Goal: Information Seeking & Learning: Learn about a topic

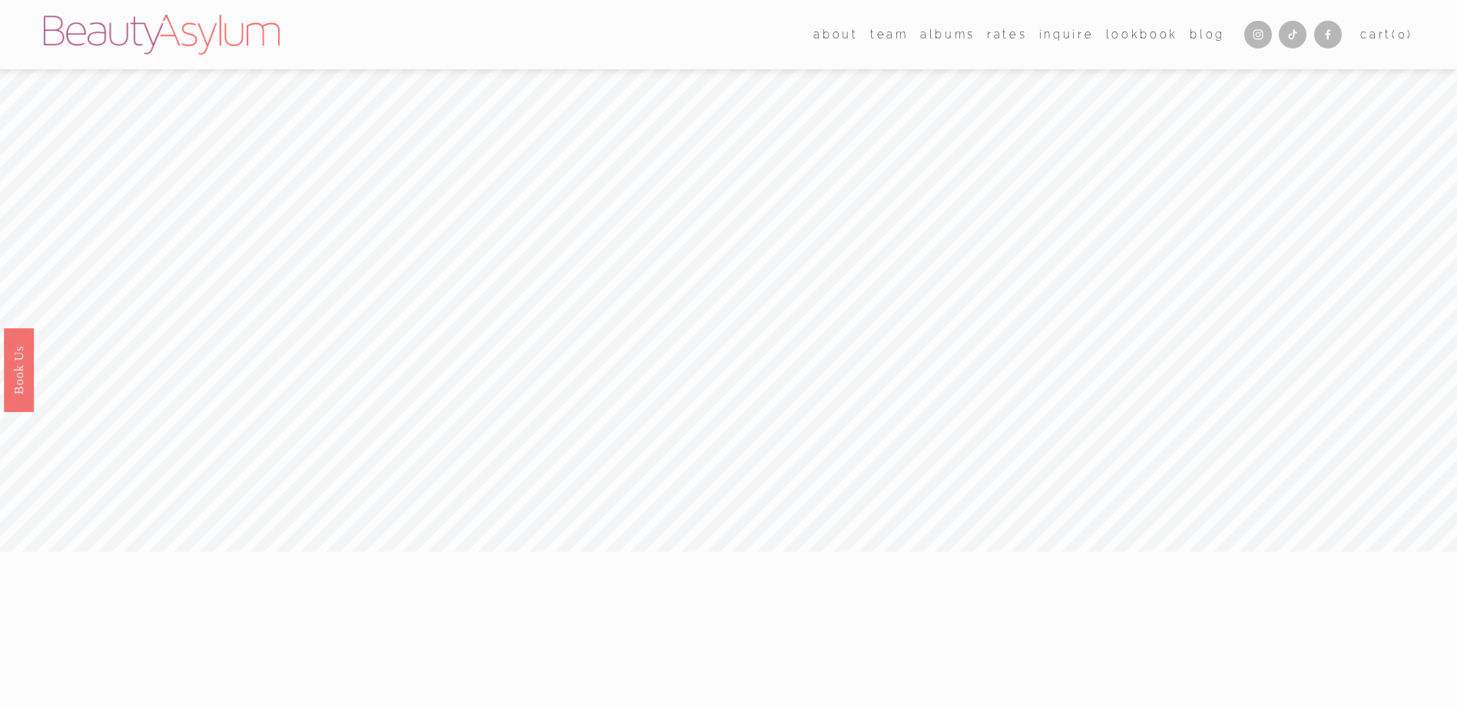
click at [1015, 39] on link "Rates" at bounding box center [1007, 34] width 40 height 22
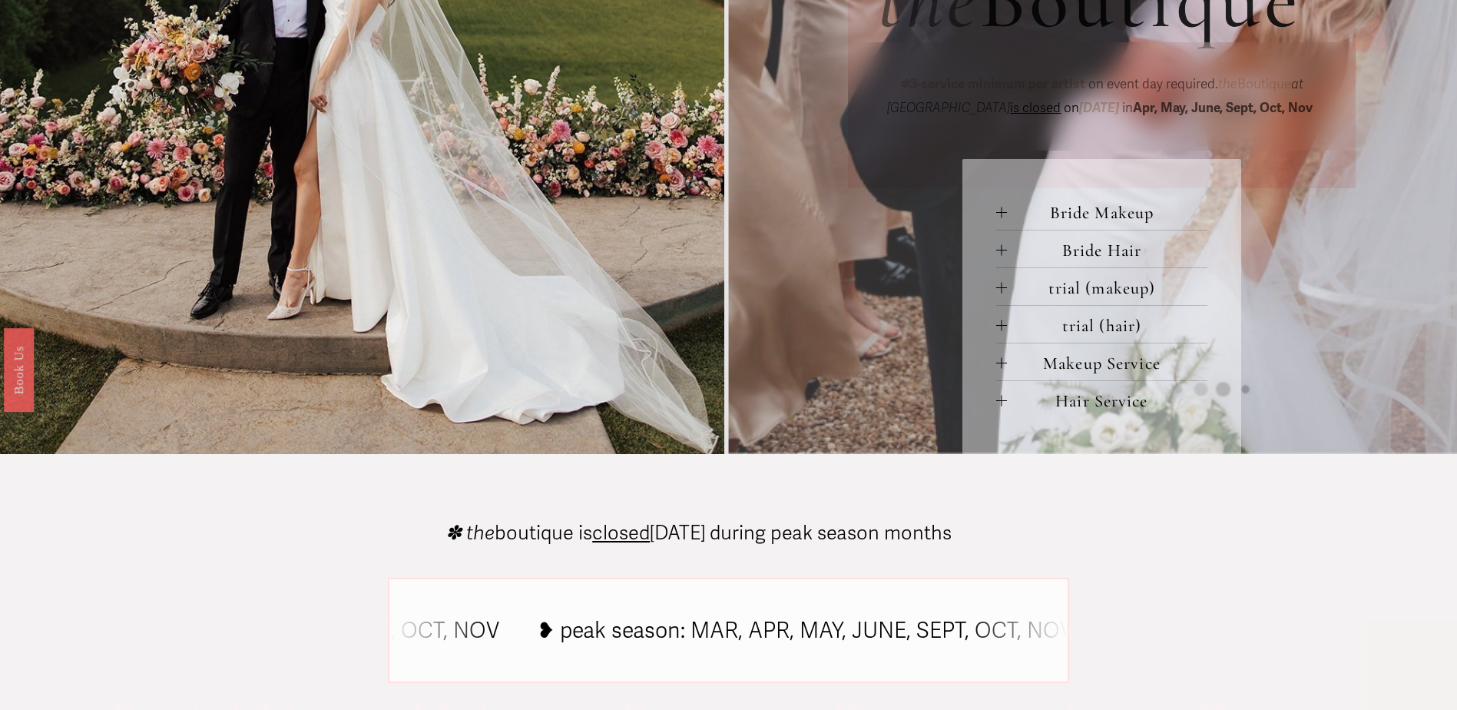
scroll to position [768, 0]
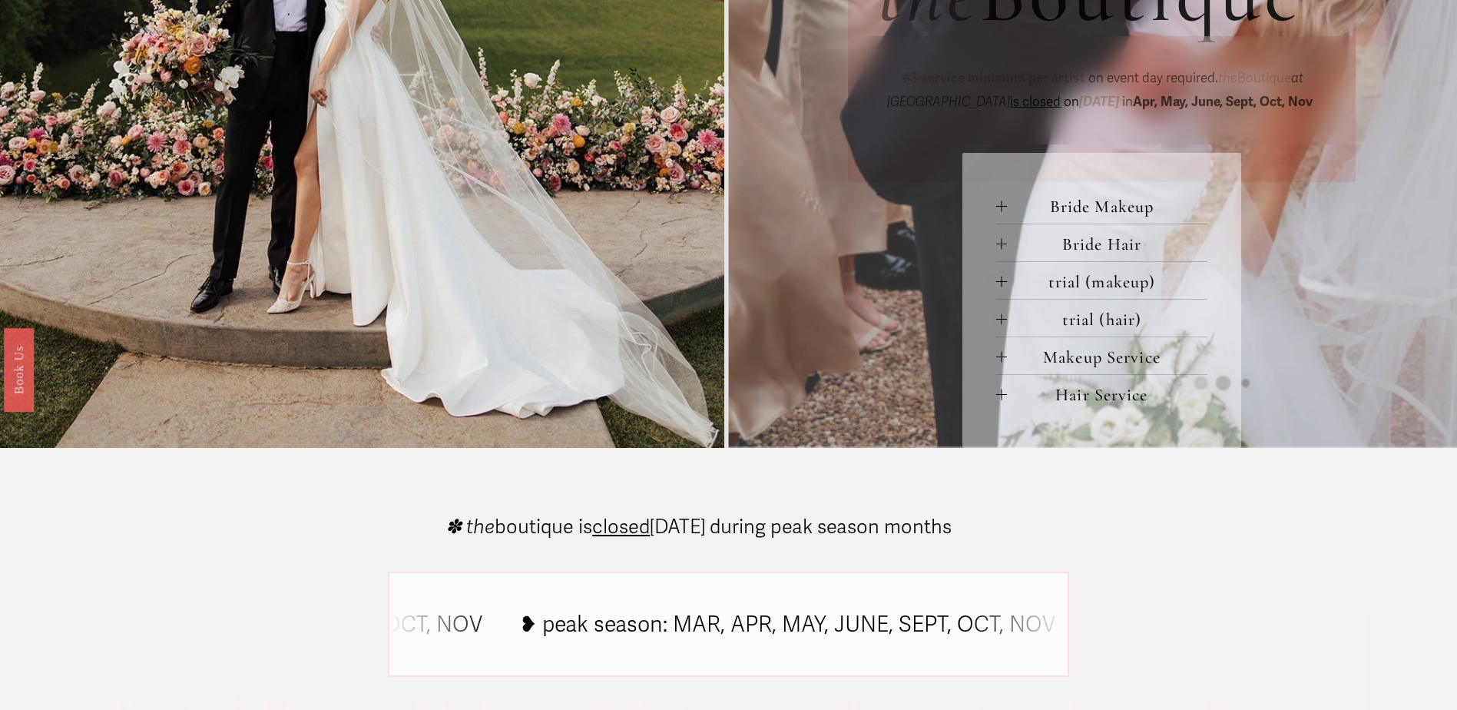
click at [1125, 217] on span "Bride Makeup" at bounding box center [1107, 206] width 201 height 21
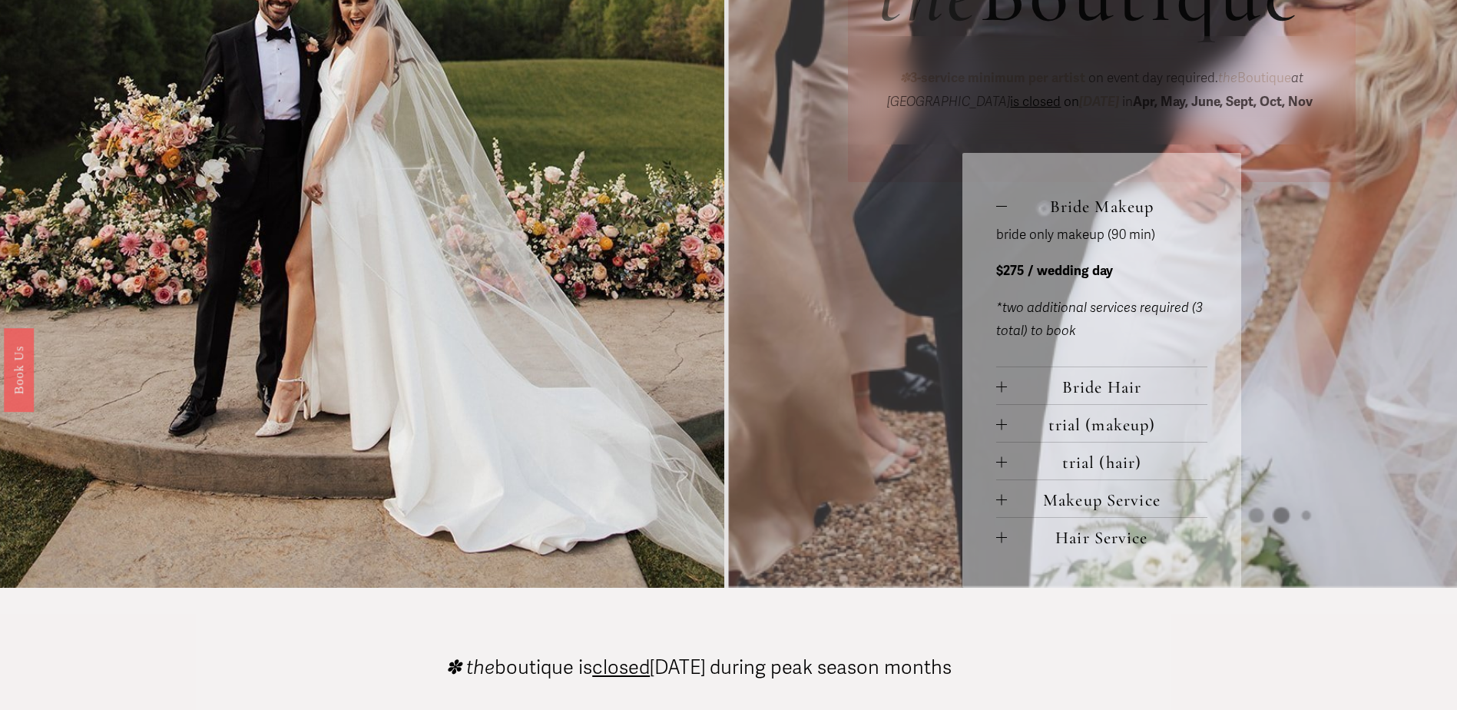
click at [1081, 397] on span "Bride Hair" at bounding box center [1107, 386] width 201 height 21
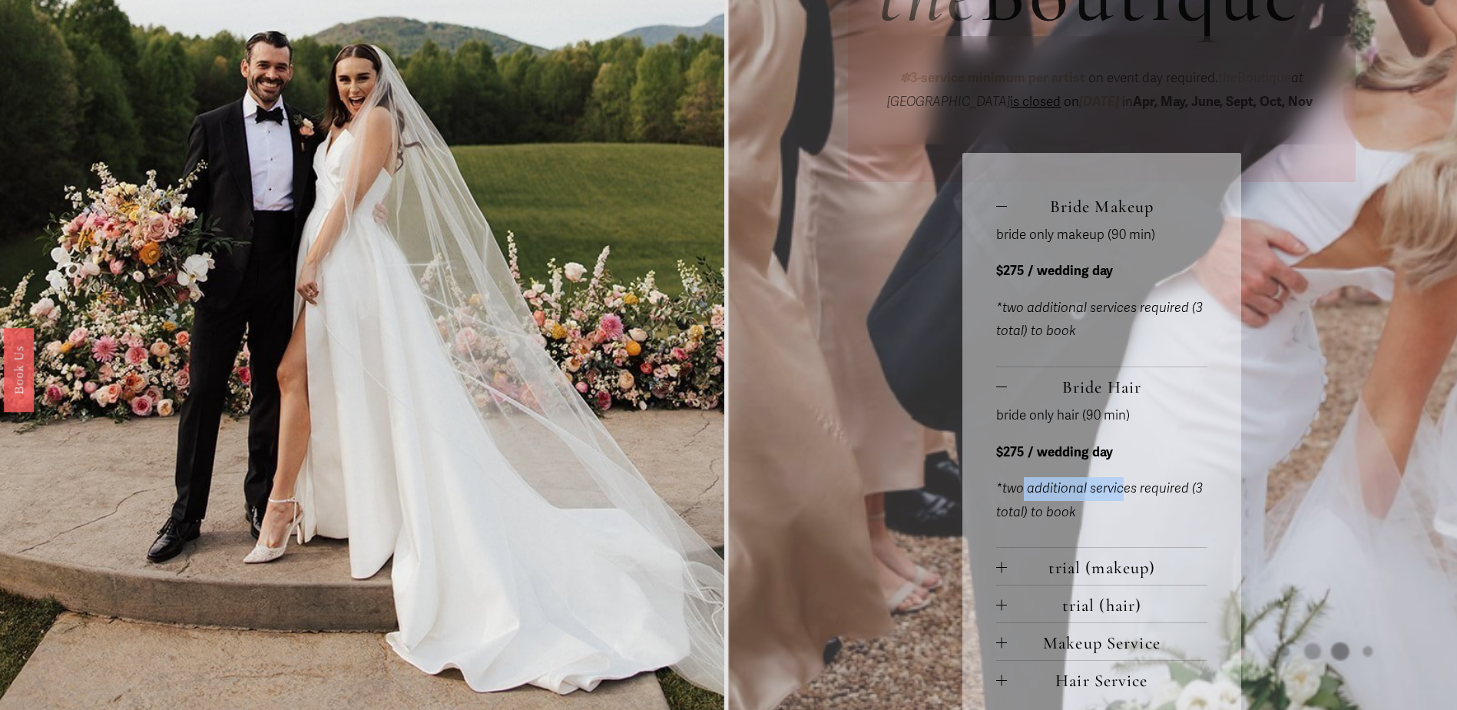
drag, startPoint x: 1024, startPoint y: 495, endPoint x: 1125, endPoint y: 495, distance: 101.4
click at [1125, 495] on em "*two additional services required (3 total) to book" at bounding box center [1099, 500] width 207 height 40
click at [1142, 495] on em "*two additional services required (3 total) to book" at bounding box center [1099, 500] width 207 height 40
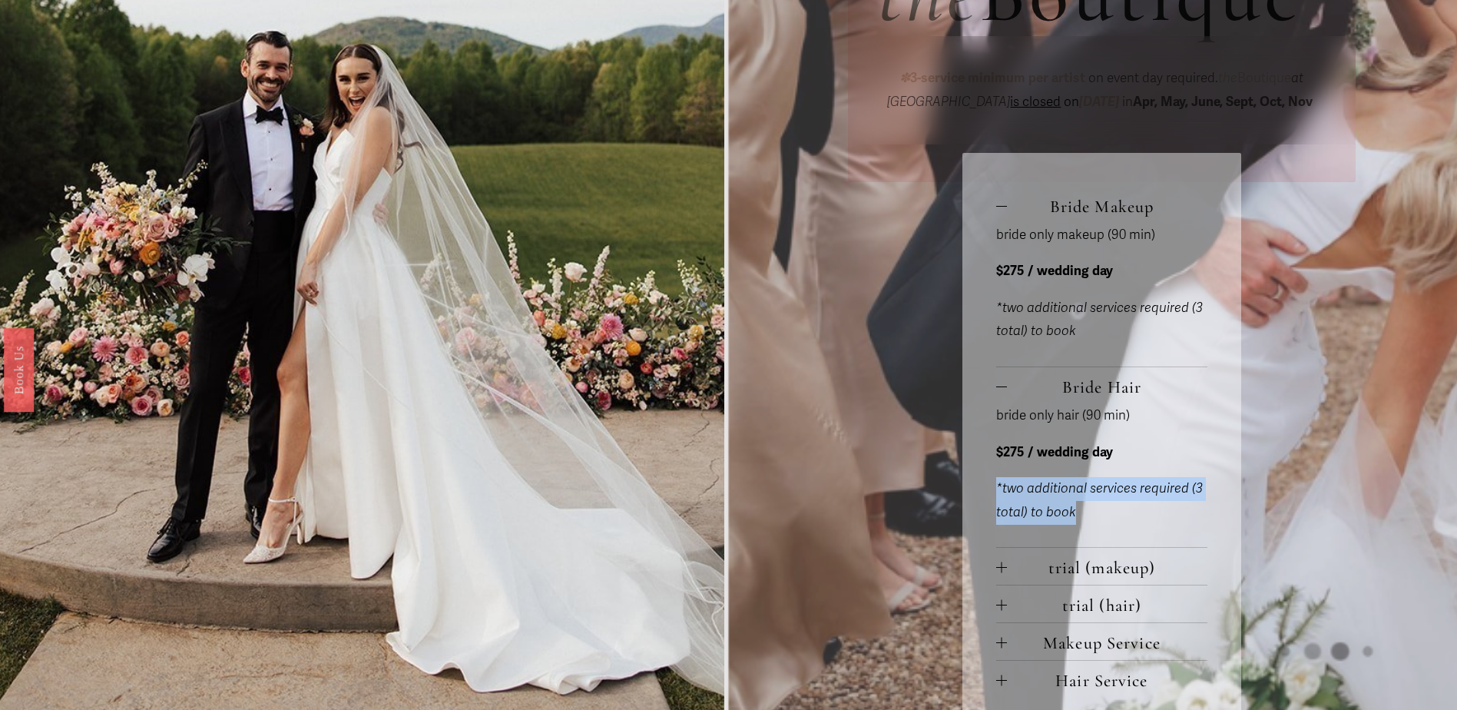
click at [1084, 493] on em "*two additional services required (3 total) to book" at bounding box center [1099, 500] width 207 height 40
click at [1134, 493] on em "*two additional services required (3 total) to book" at bounding box center [1099, 500] width 207 height 40
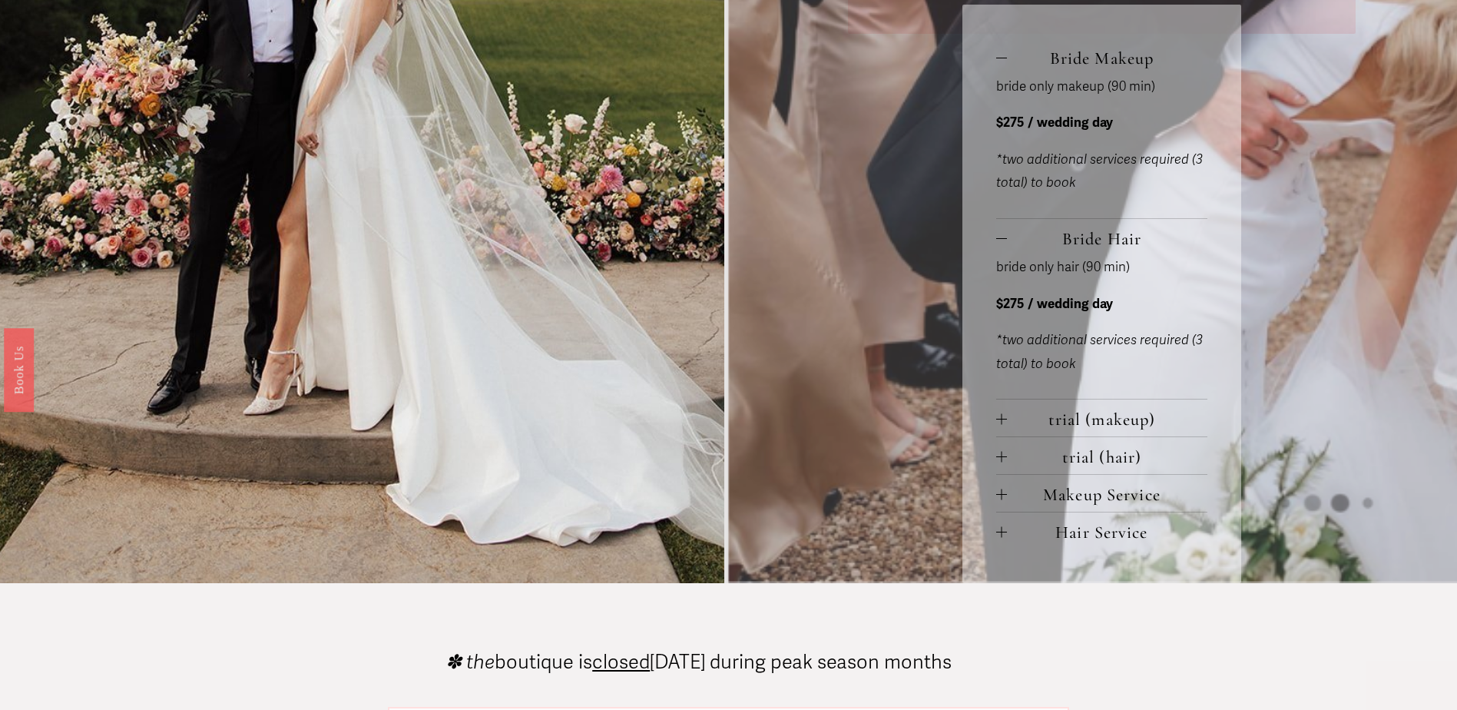
scroll to position [922, 0]
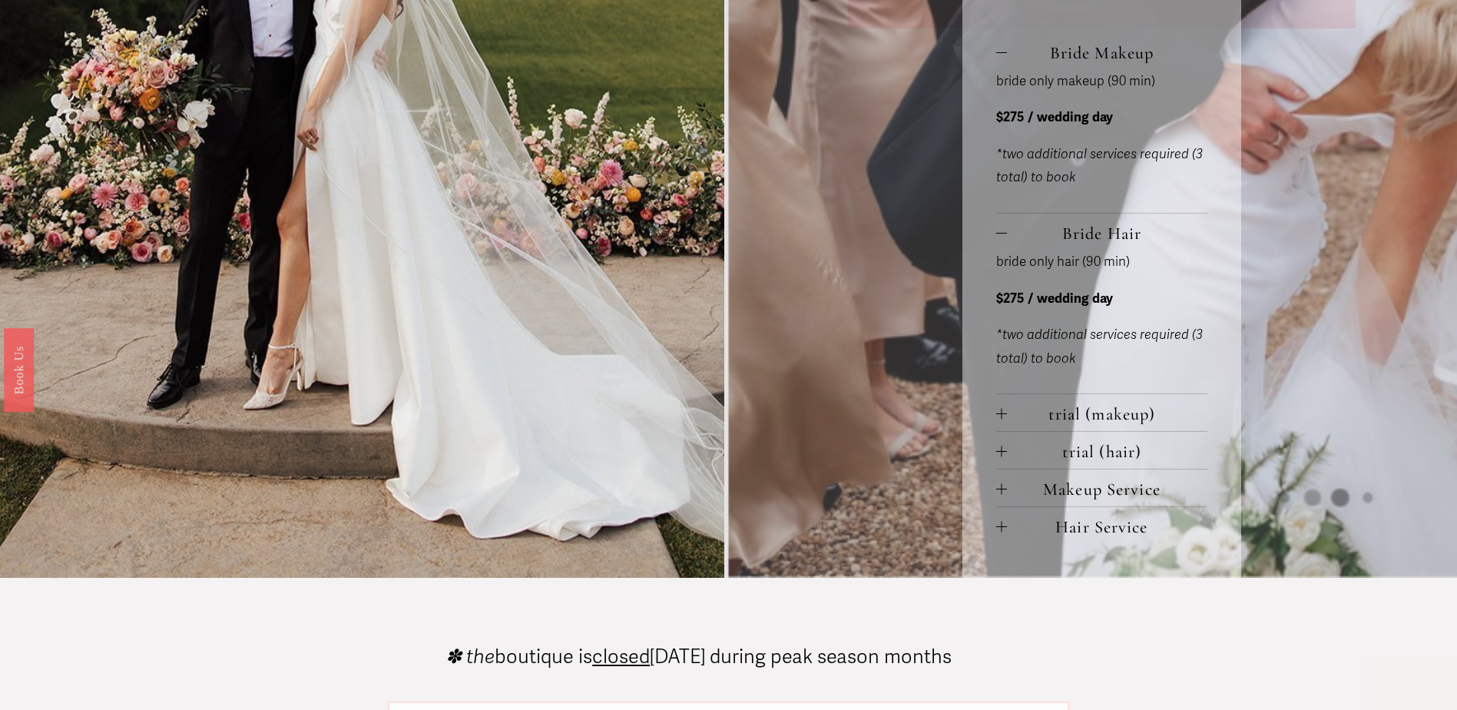
click at [1134, 493] on span "Makeup Service" at bounding box center [1107, 488] width 201 height 21
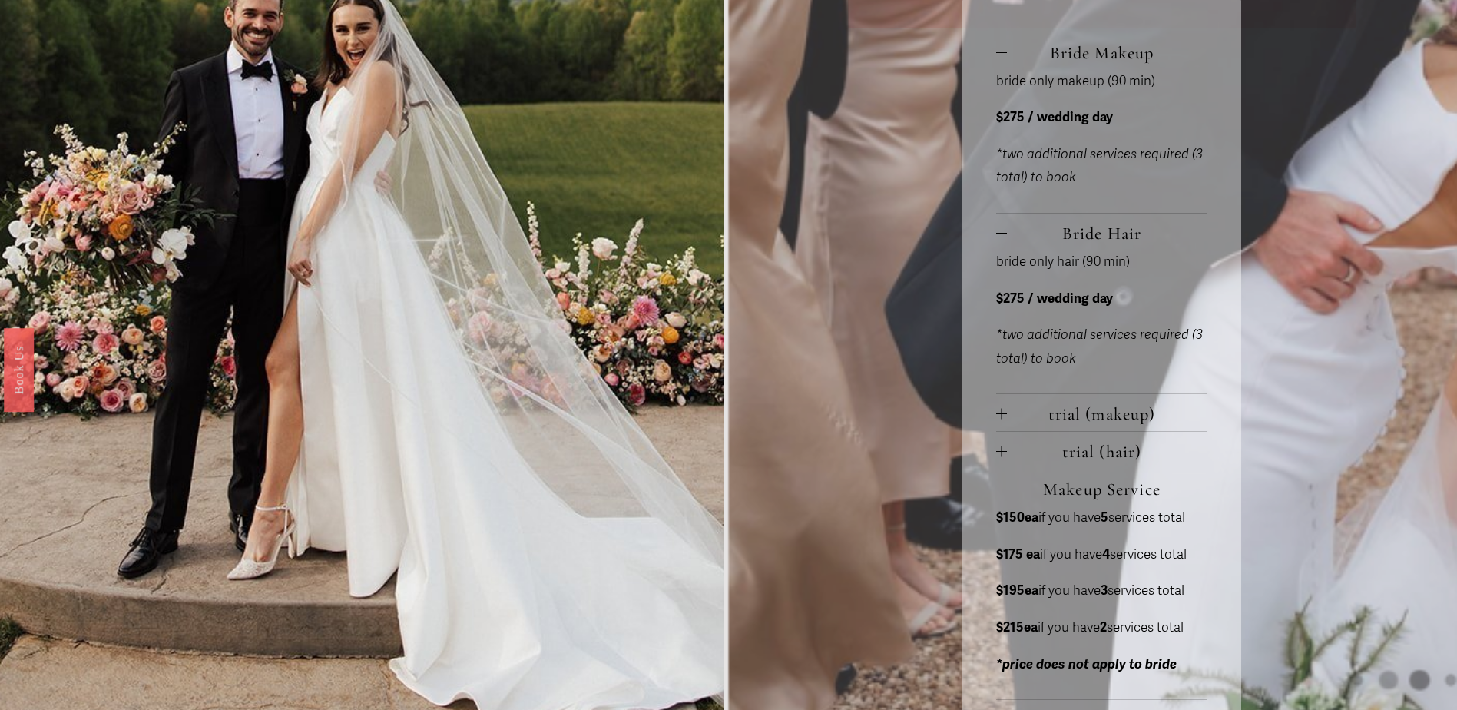
click at [1134, 493] on span "Makeup Service" at bounding box center [1107, 488] width 201 height 21
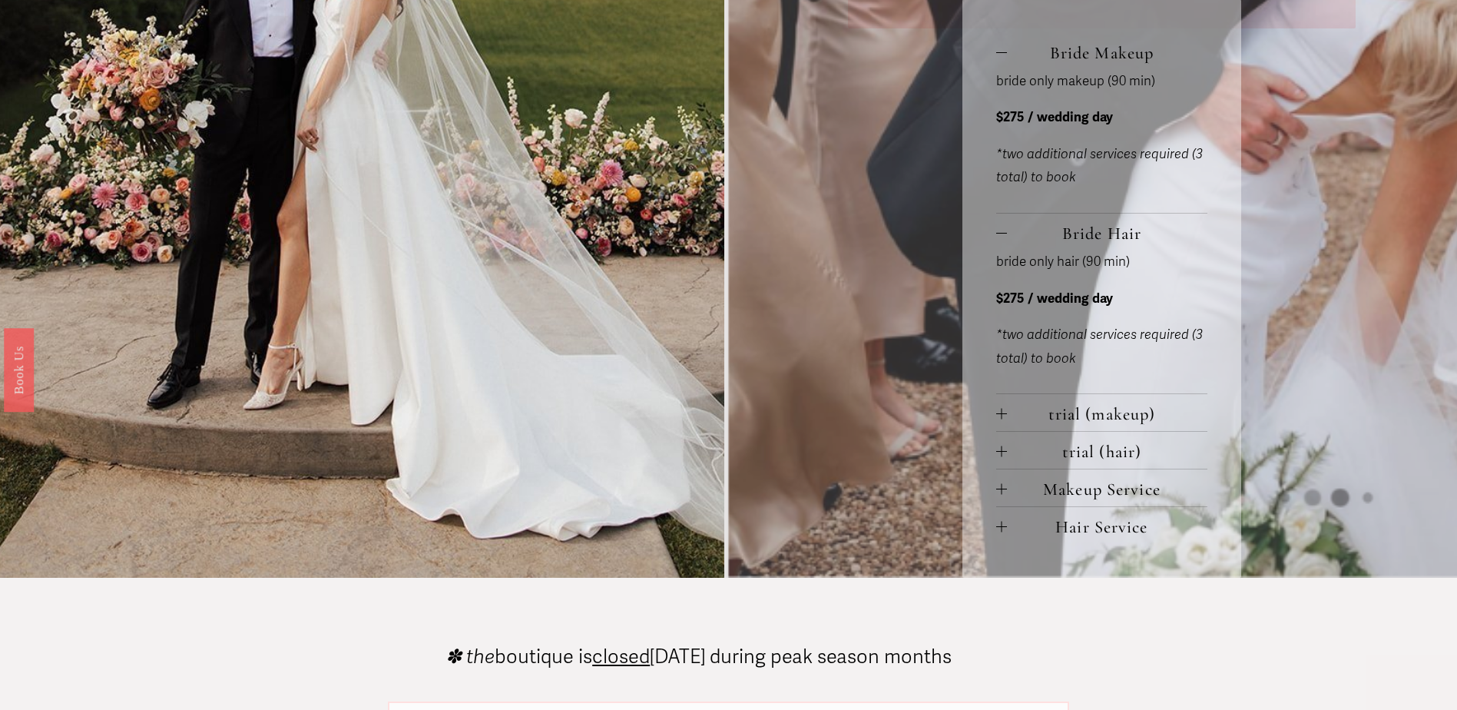
click at [1120, 527] on span "Hair Service" at bounding box center [1107, 526] width 201 height 21
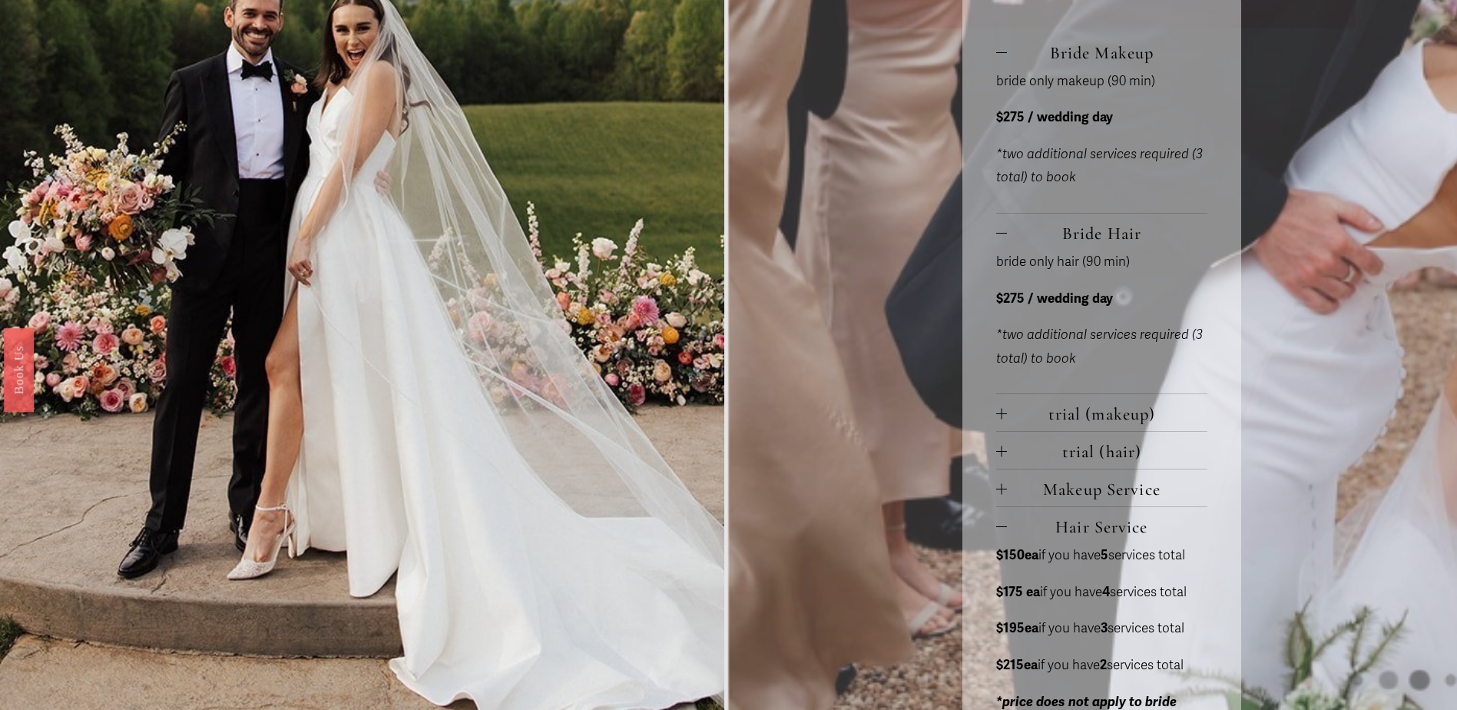
click at [1094, 528] on span "Hair Service" at bounding box center [1107, 526] width 201 height 21
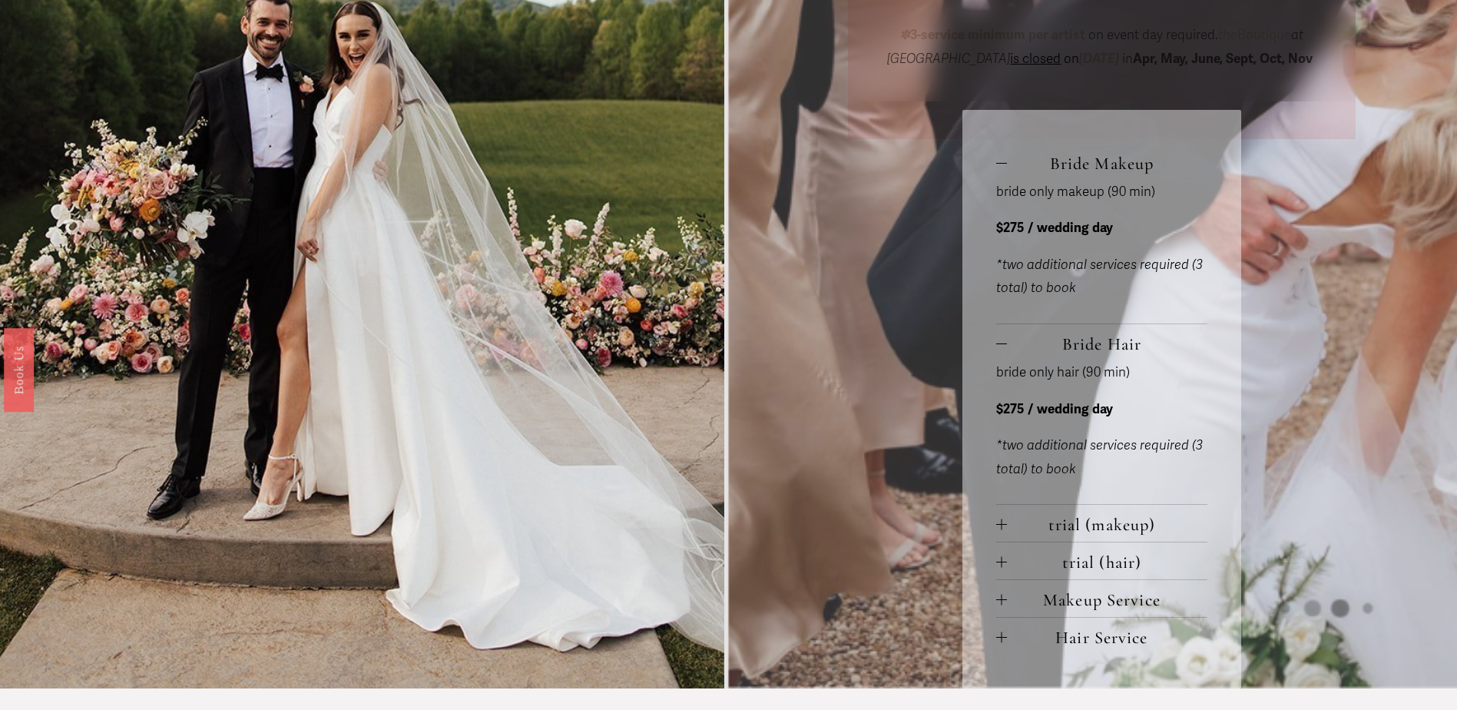
scroll to position [614, 0]
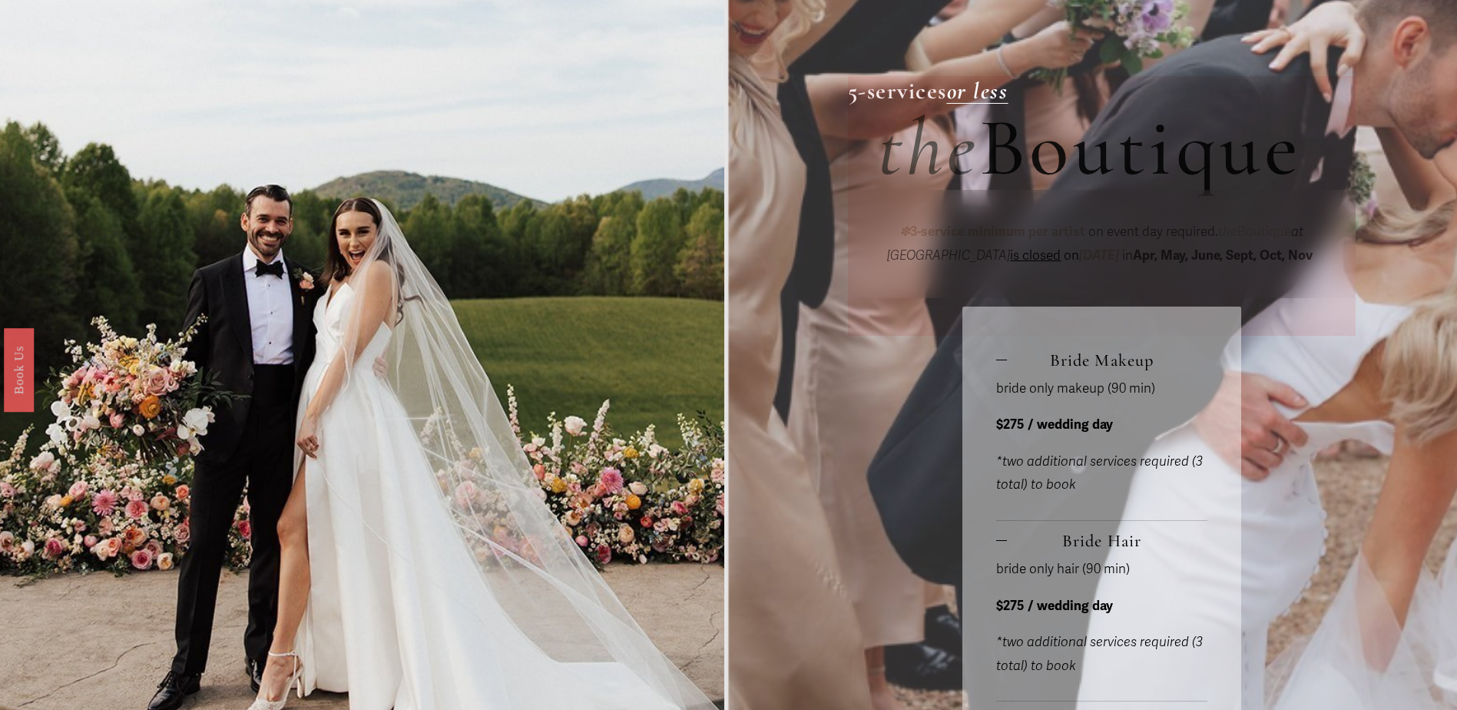
click at [1088, 358] on span "Bride Makeup" at bounding box center [1107, 359] width 201 height 21
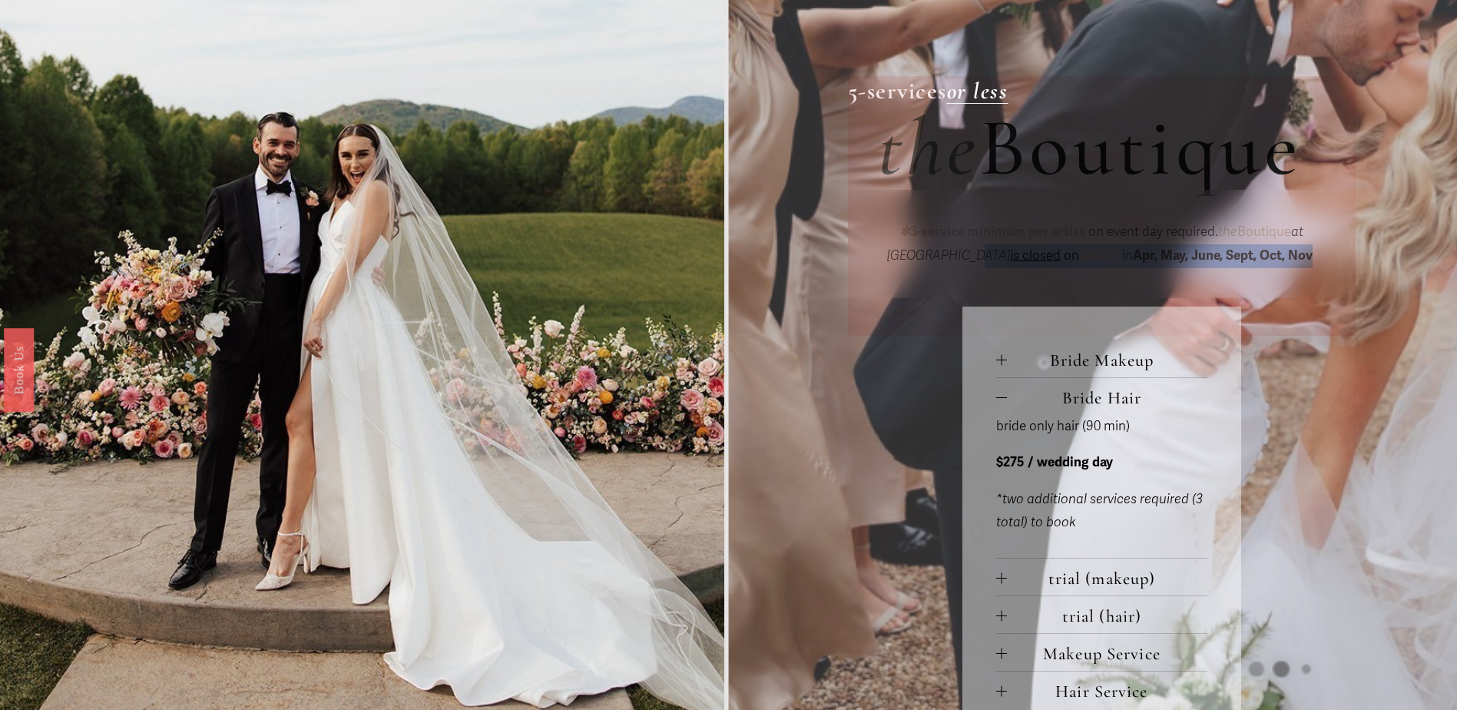
drag, startPoint x: 966, startPoint y: 269, endPoint x: 1307, endPoint y: 263, distance: 341.1
click at [1307, 263] on p "✽ 3-service minimum per artist on event day required. the Boutique at [GEOGRAPH…" at bounding box center [1101, 243] width 447 height 47
click at [1209, 263] on strong "Apr, May, June, Sept, Oct, Nov" at bounding box center [1223, 255] width 180 height 16
drag, startPoint x: 881, startPoint y: 235, endPoint x: 1339, endPoint y: 293, distance: 462.1
click at [1339, 293] on div "✽ 3-service minimum per artist on event day required. the Boutique at [GEOGRAPH…" at bounding box center [1102, 244] width 508 height 108
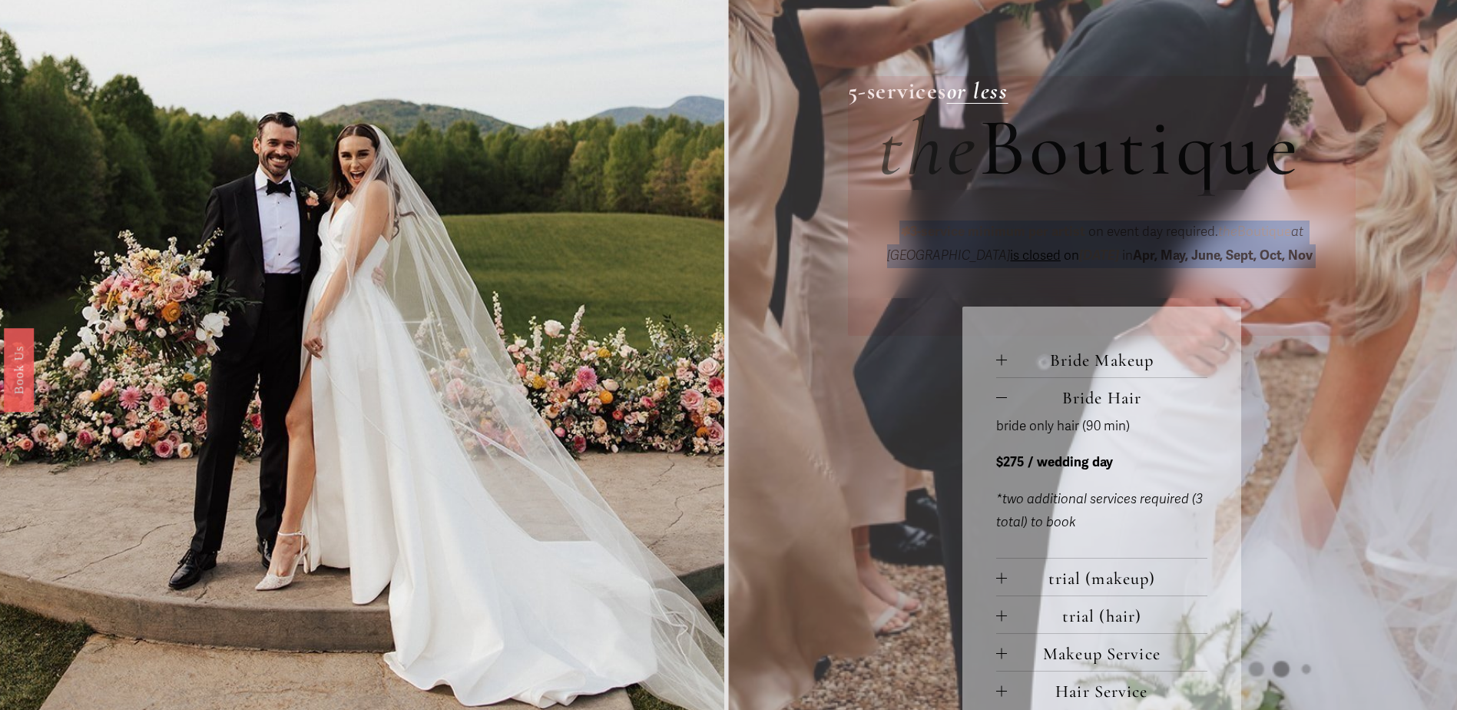
click at [1193, 263] on strong "Apr, May, June, Sept, Oct, Nov" at bounding box center [1223, 255] width 180 height 16
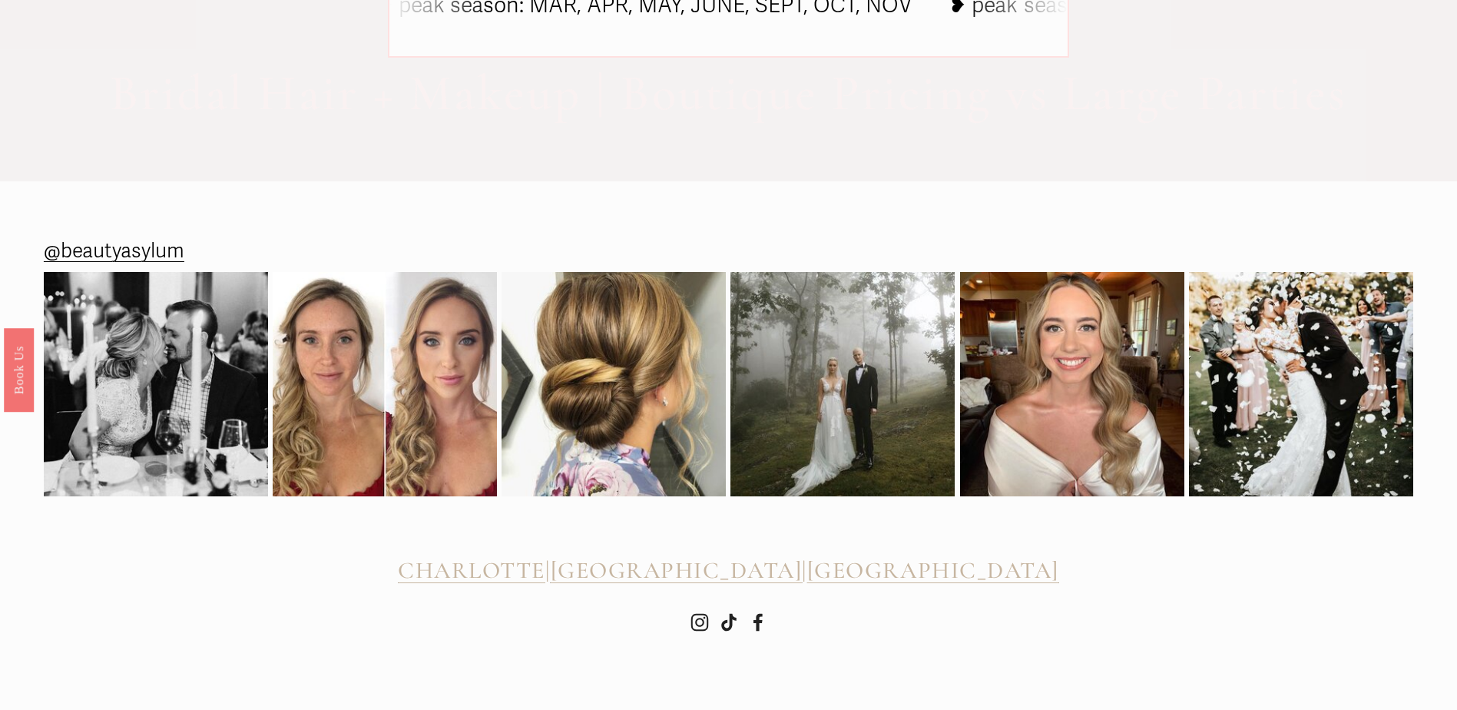
scroll to position [1538, 0]
click at [545, 572] on span "CHARLOTTE" at bounding box center [471, 570] width 147 height 28
